Goal: Browse casually: Explore the website without a specific task or goal

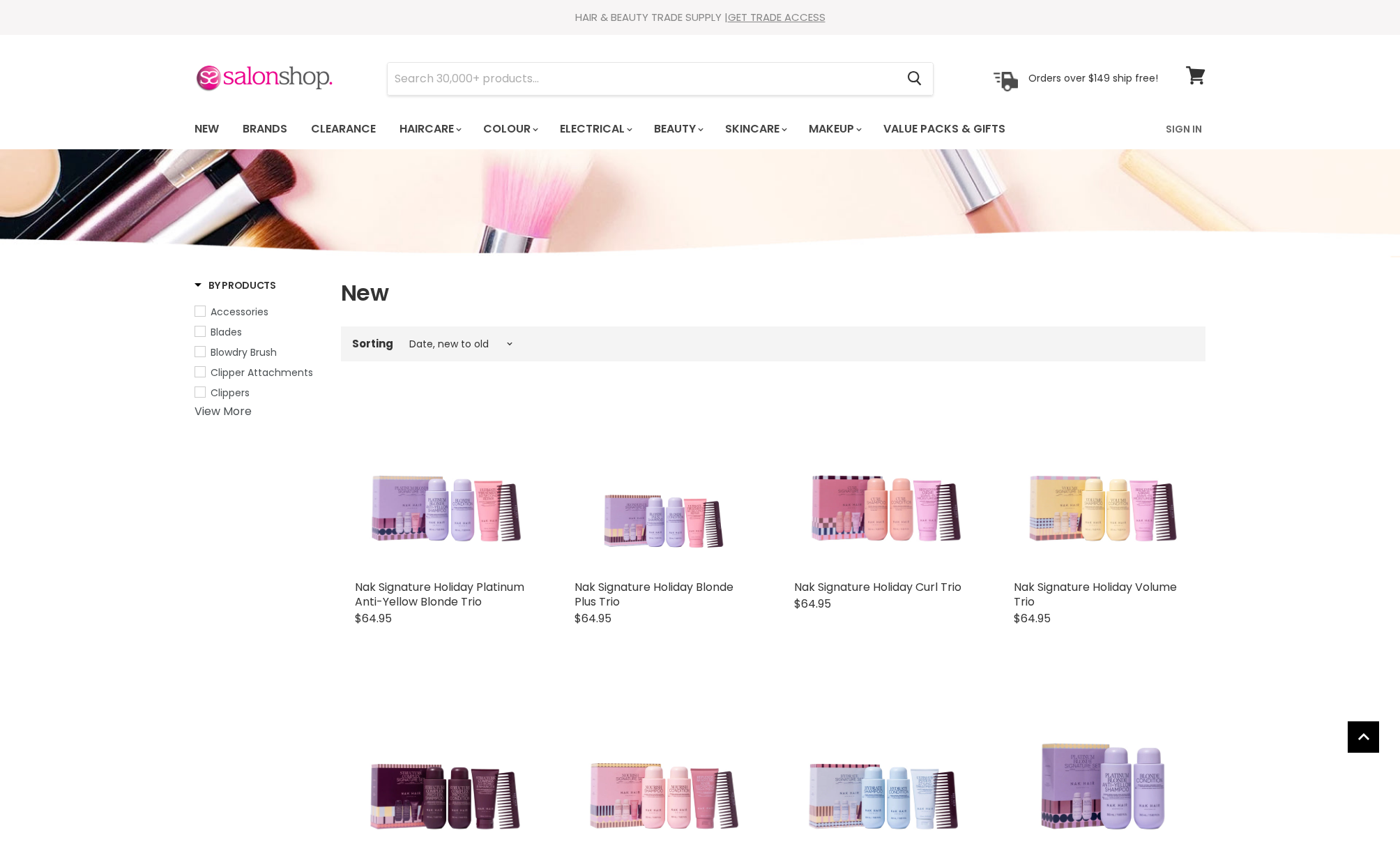
select select "created-descending"
click at [237, 74] on img at bounding box center [265, 78] width 140 height 29
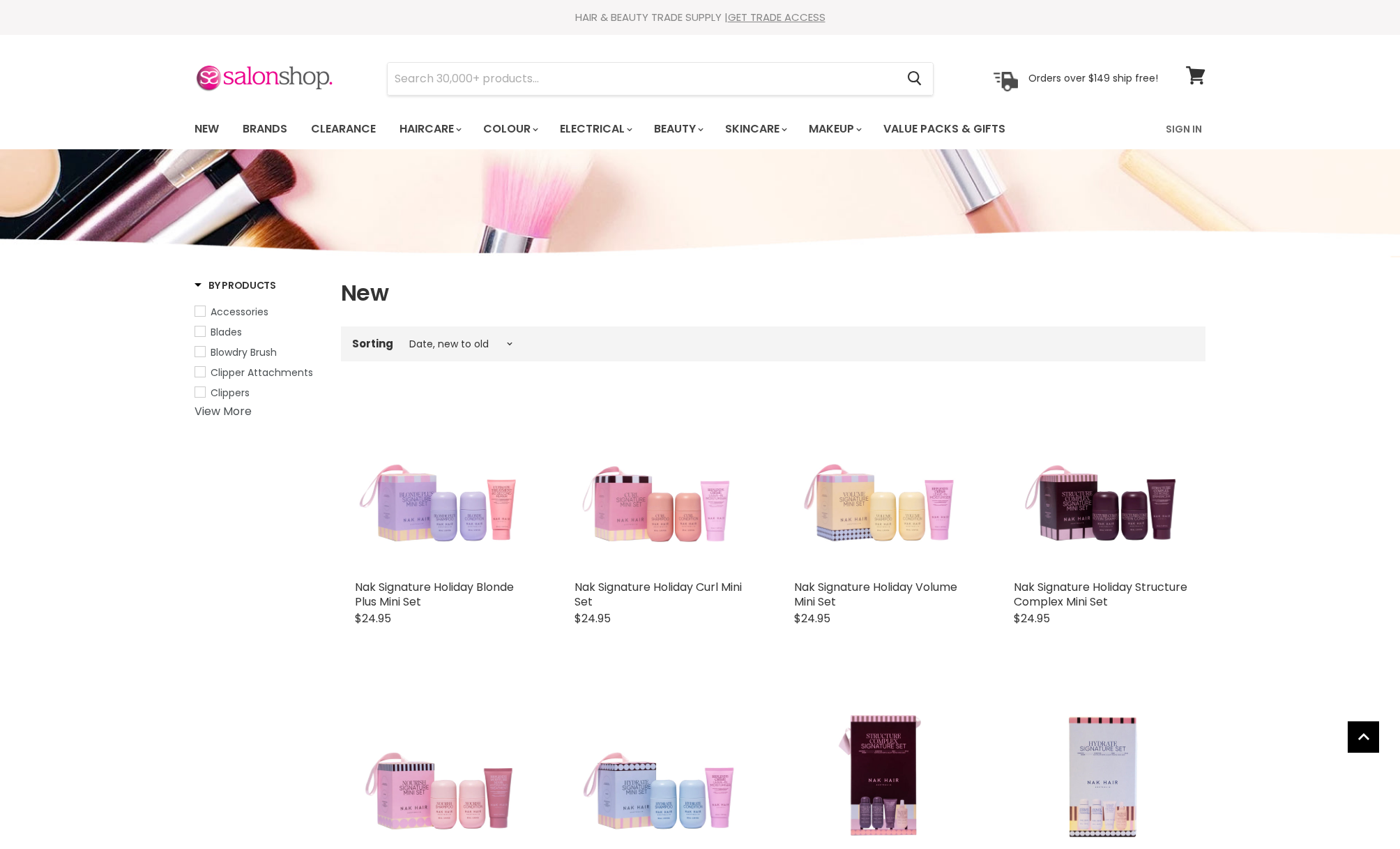
select select "created-descending"
